Goal: Communication & Community: Answer question/provide support

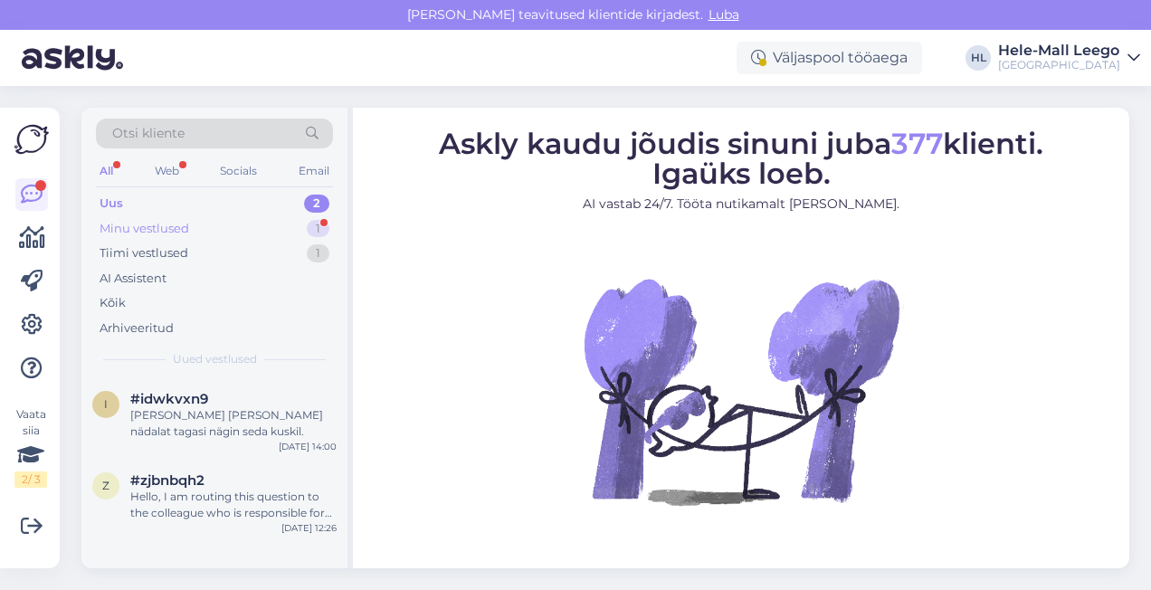
click at [147, 217] on div "Minu vestlused 1" at bounding box center [214, 228] width 237 height 25
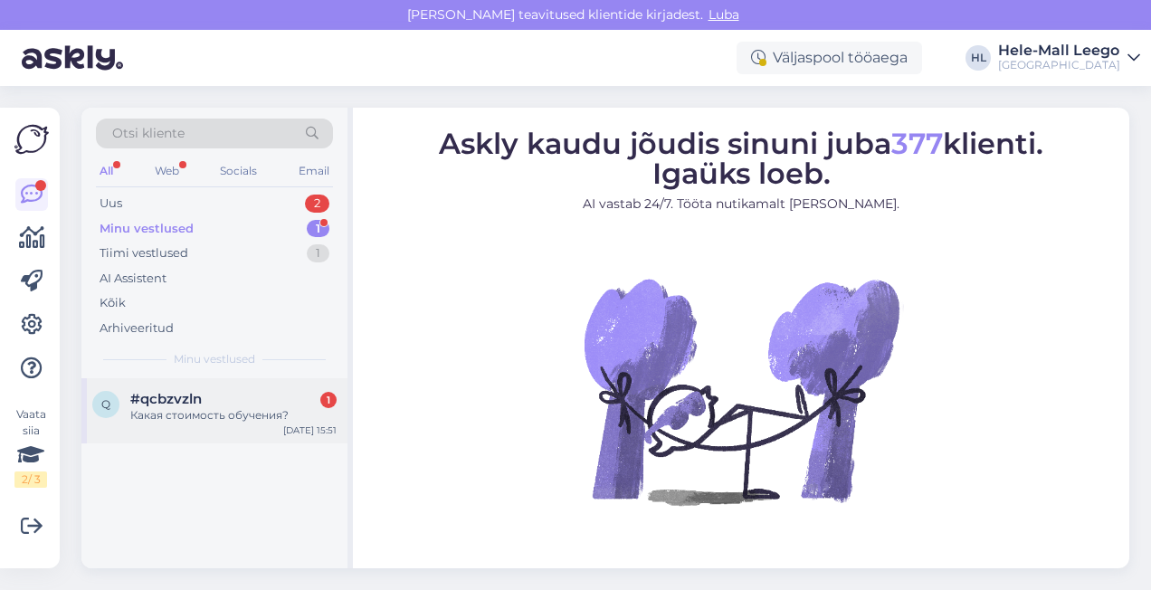
click at [174, 398] on span "#qcbzvzln" at bounding box center [165, 399] width 71 height 16
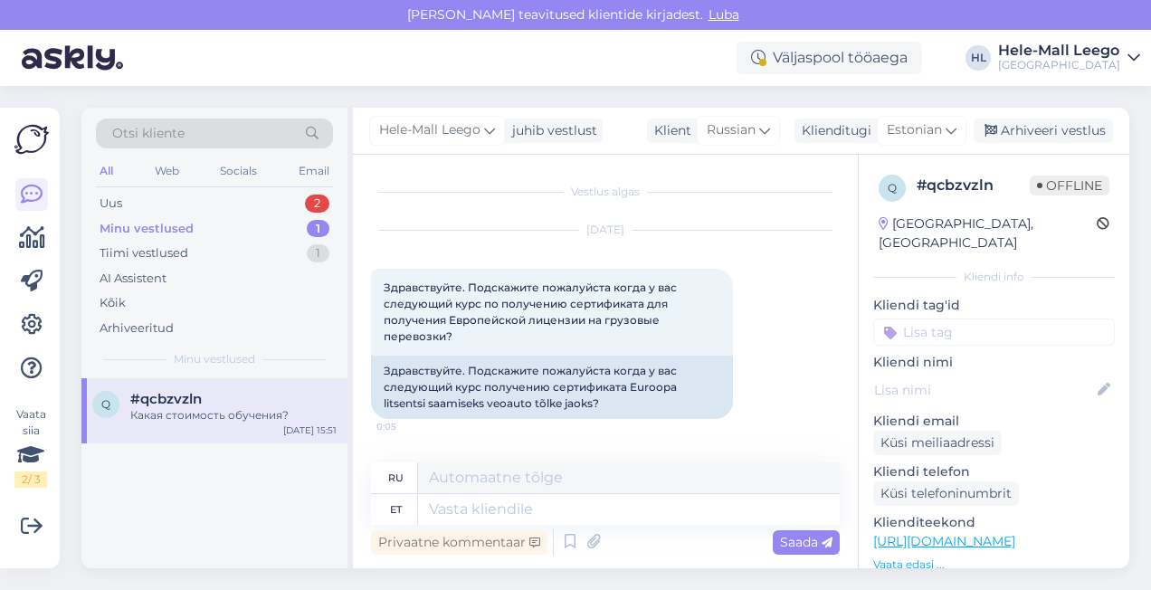
scroll to position [1170, 0]
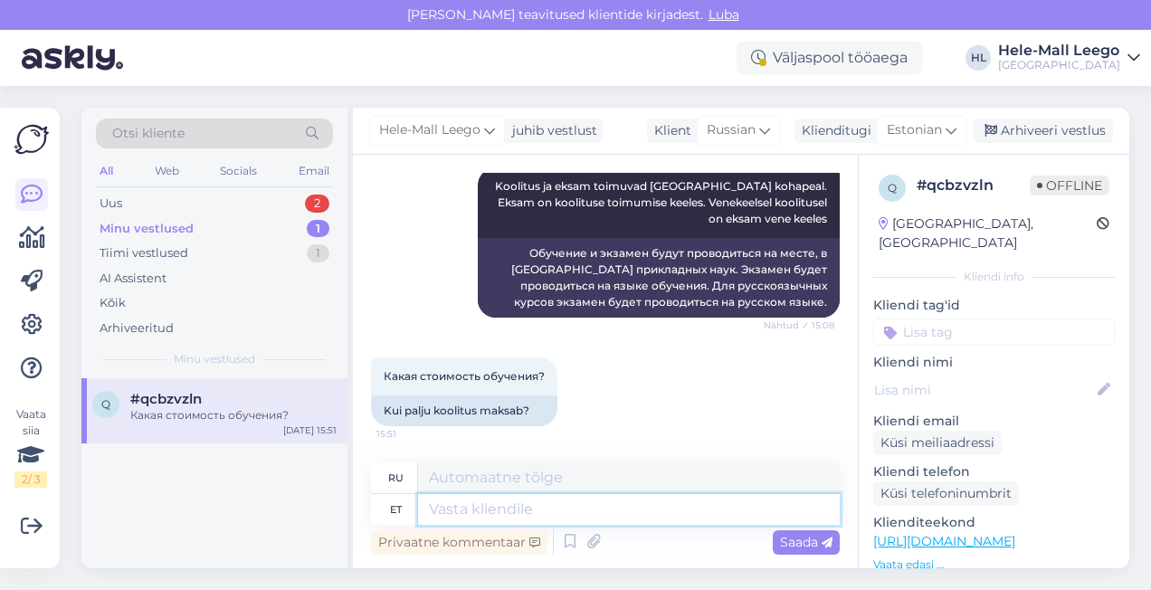
click at [499, 508] on textarea at bounding box center [629, 509] width 422 height 31
type textarea "Praegu"
type textarea "В настоящее время"
type textarea "Praegu on k"
type textarea "В настоящее время существует"
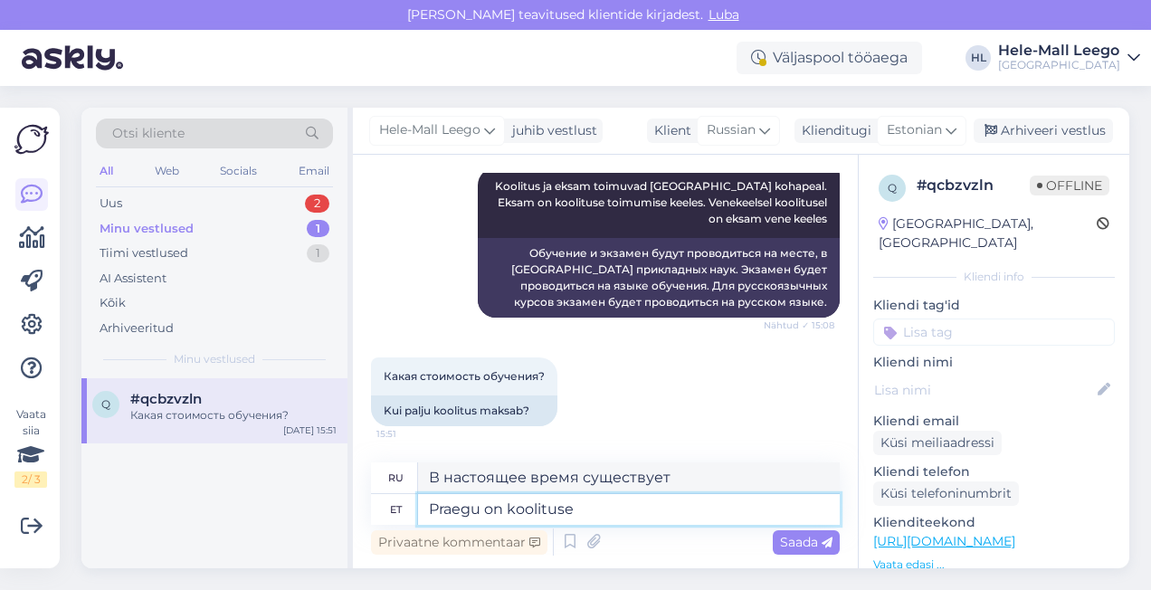
type textarea "Praegu on koolituse"
type textarea "В настоящее время обучение проводится"
type textarea "Praegu on koolituse hind"
type textarea "В настоящее время стоимость обучения составляет"
type textarea "Praegu on koolituse hind 825"
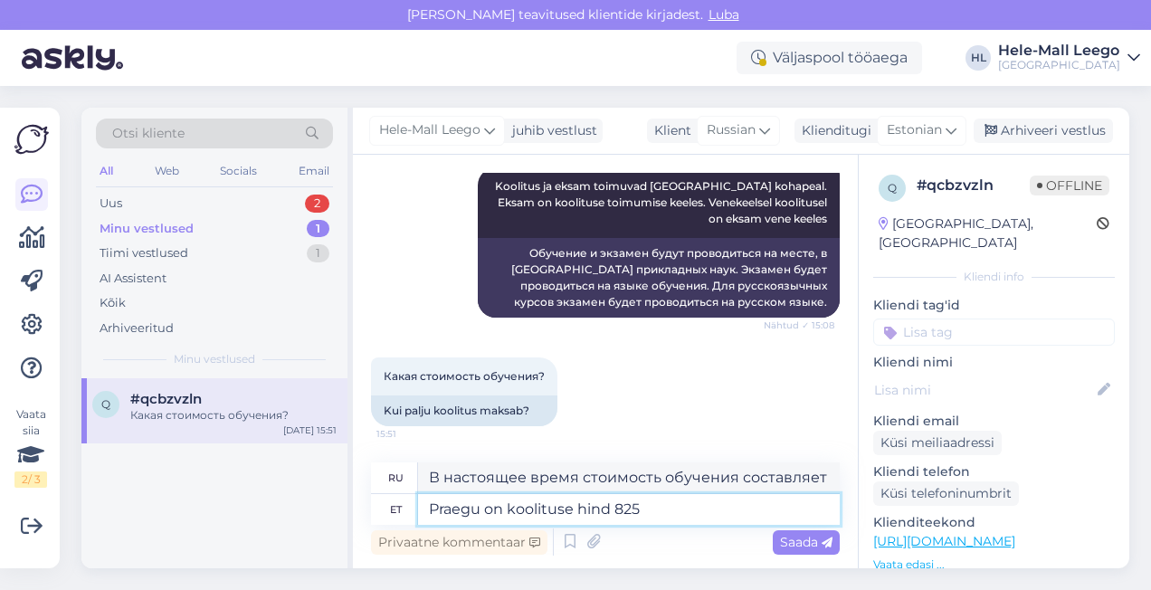
type textarea "На данный момент стоимость обучения составляет 825"
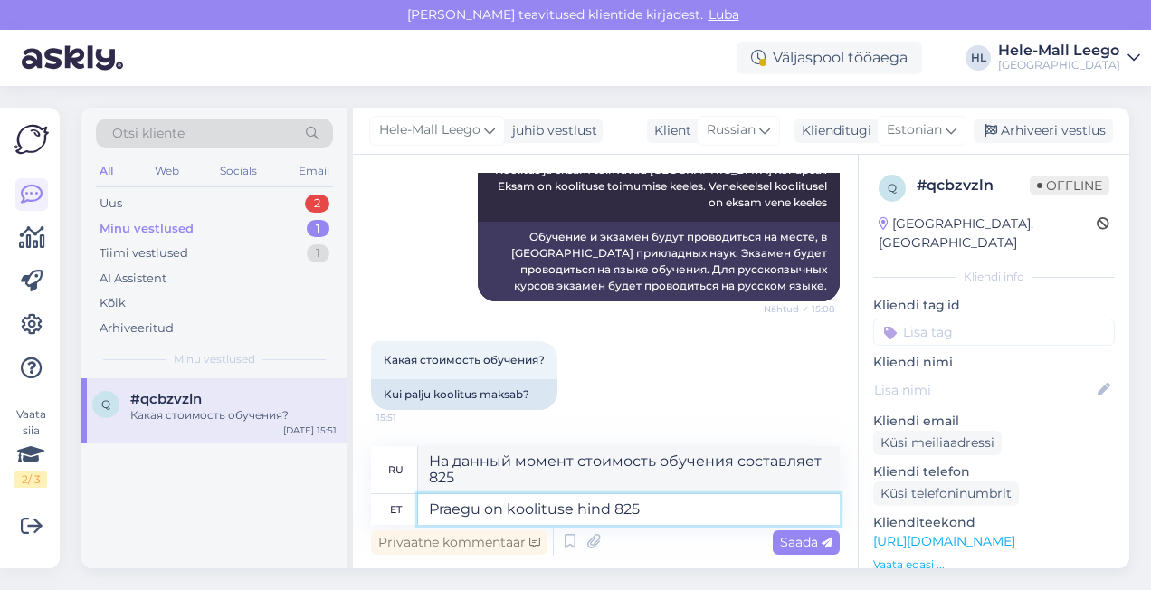
type textarea "Praegu on koolituse hind 825 €"
type textarea "Текущая стоимость обучения составляет €825."
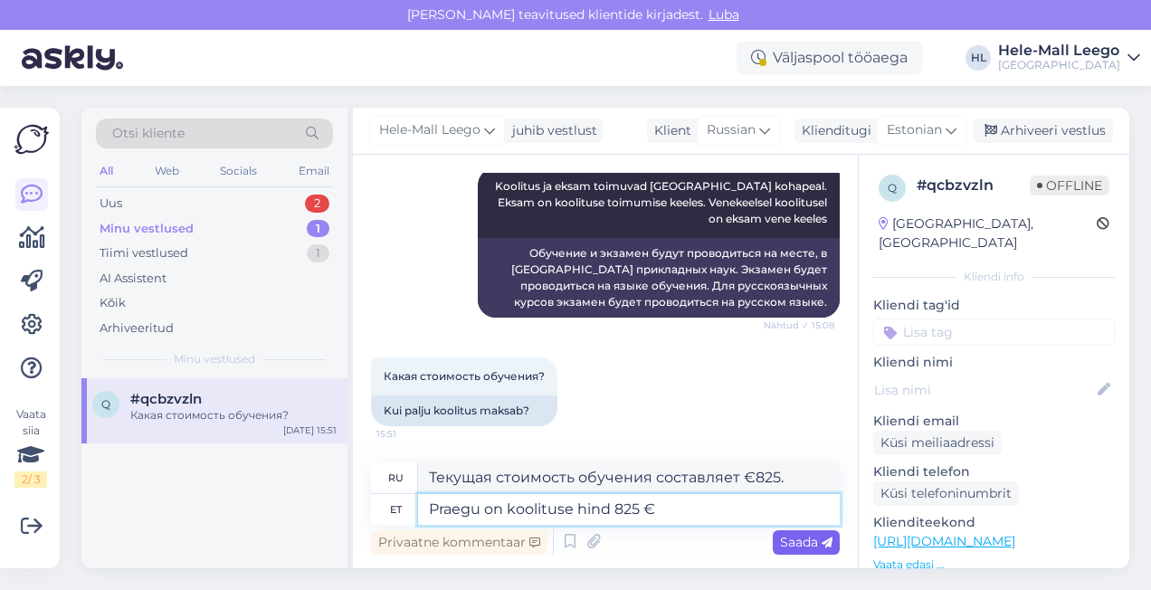
type textarea "Praegu on koolituse hind 825 €"
click at [783, 536] on span "Saada" at bounding box center [806, 542] width 52 height 16
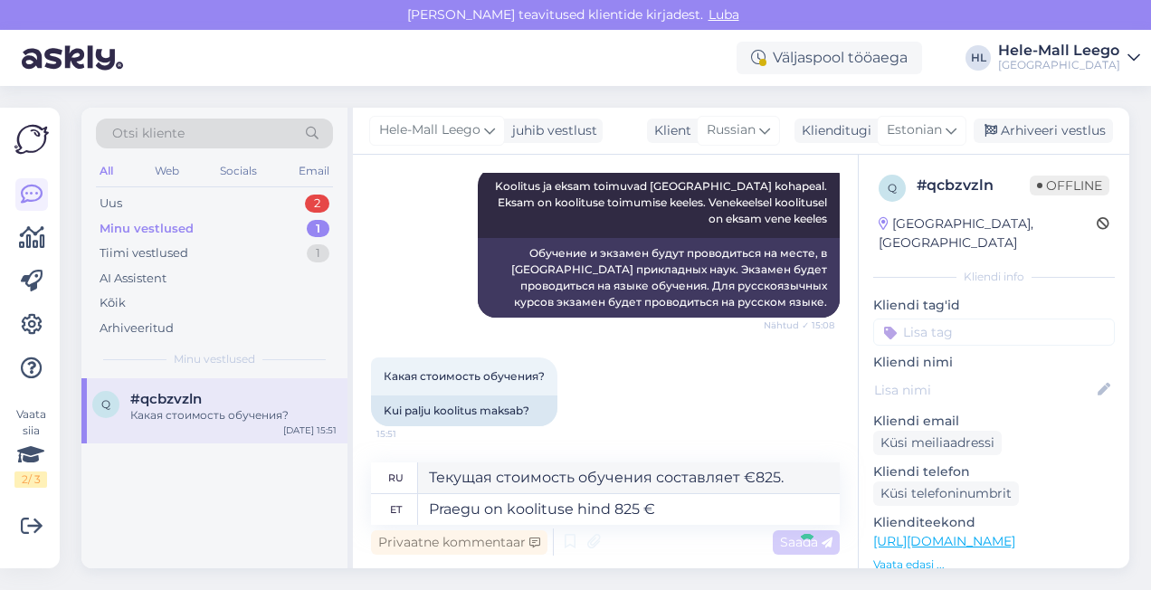
scroll to position [1278, 0]
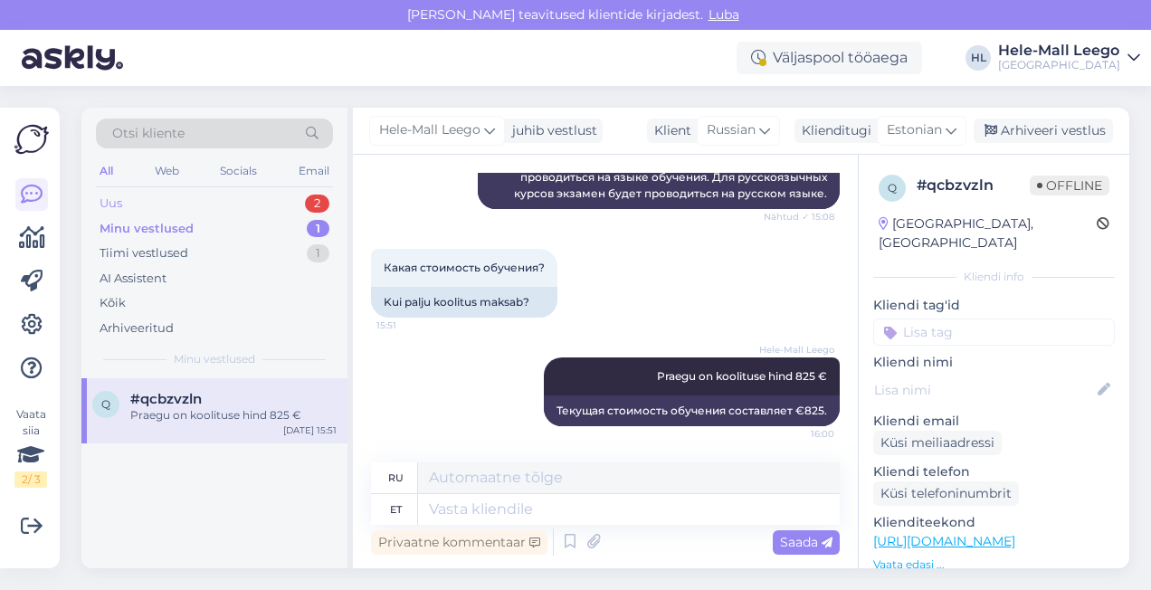
click at [130, 201] on div "Uus 2" at bounding box center [214, 203] width 237 height 25
